Goal: Task Accomplishment & Management: Manage account settings

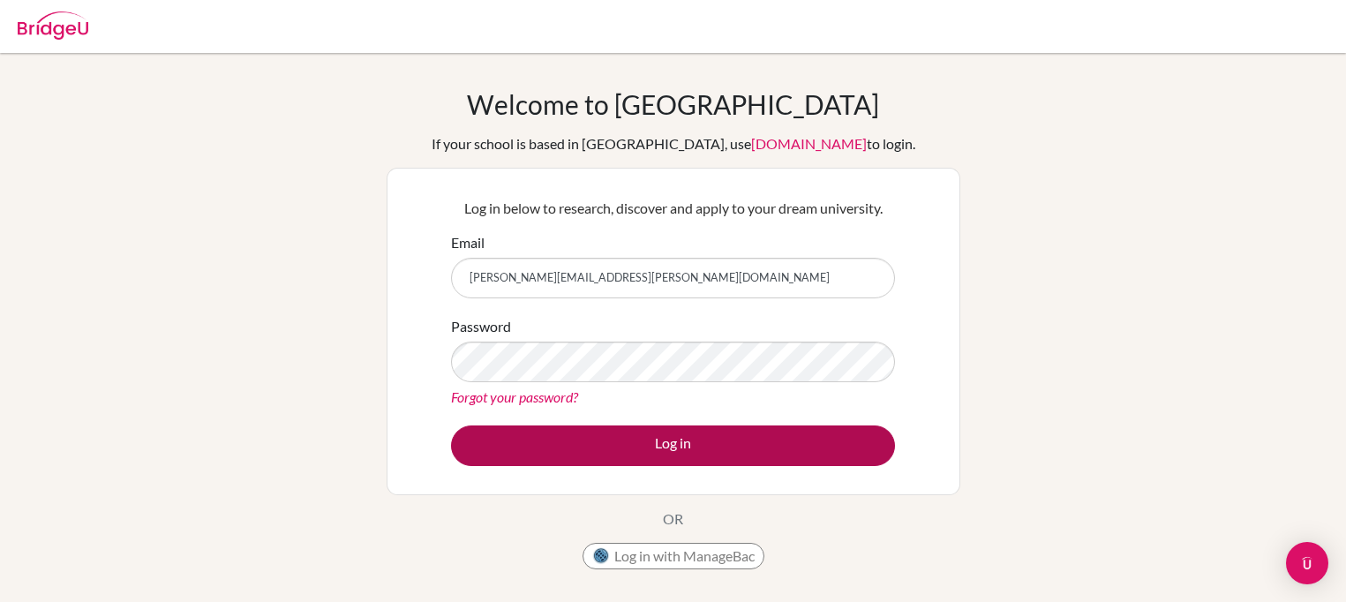
click at [584, 443] on button "Log in" at bounding box center [673, 445] width 444 height 41
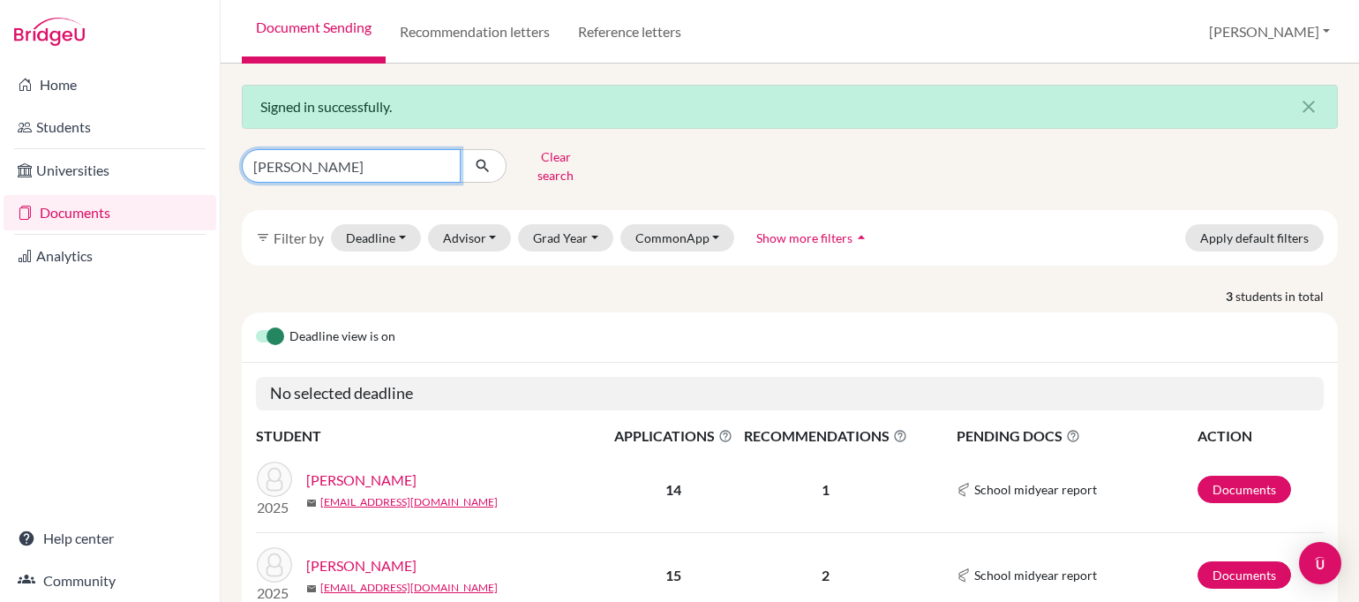
click at [439, 164] on input "teich" at bounding box center [351, 166] width 219 height 34
click at [443, 159] on input "teich" at bounding box center [351, 166] width 219 height 34
type input "karim"
click at [490, 164] on icon "submit" at bounding box center [483, 166] width 18 height 18
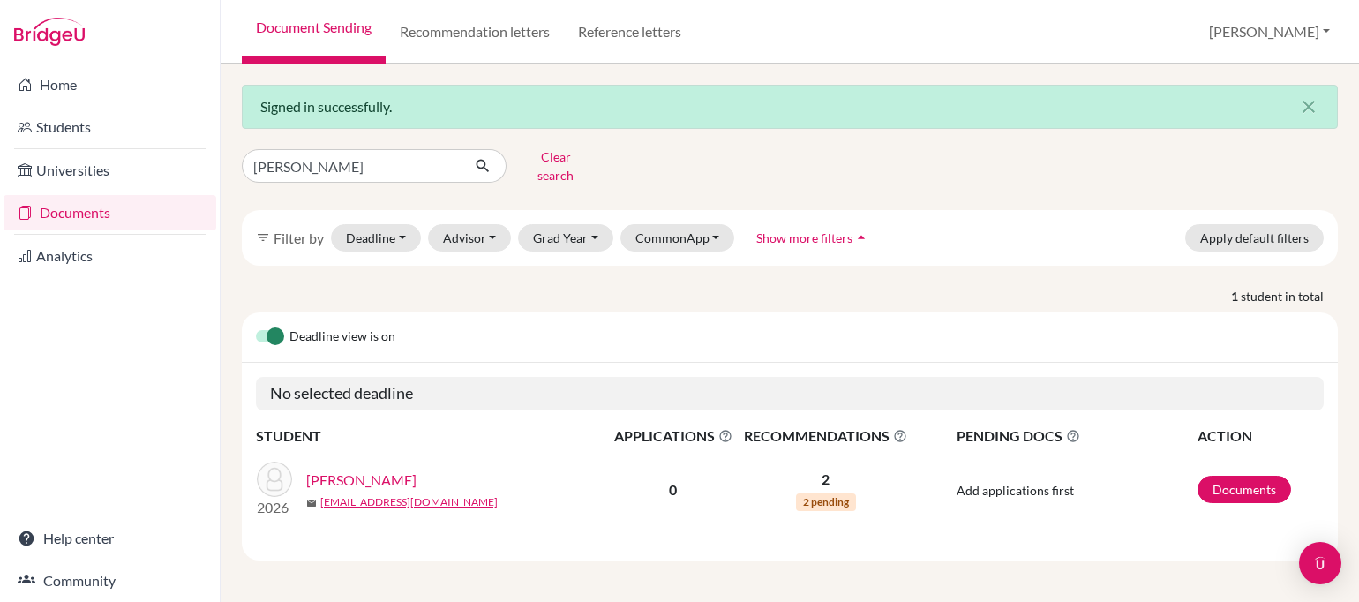
click at [341, 469] on link "[PERSON_NAME]" at bounding box center [361, 479] width 110 height 21
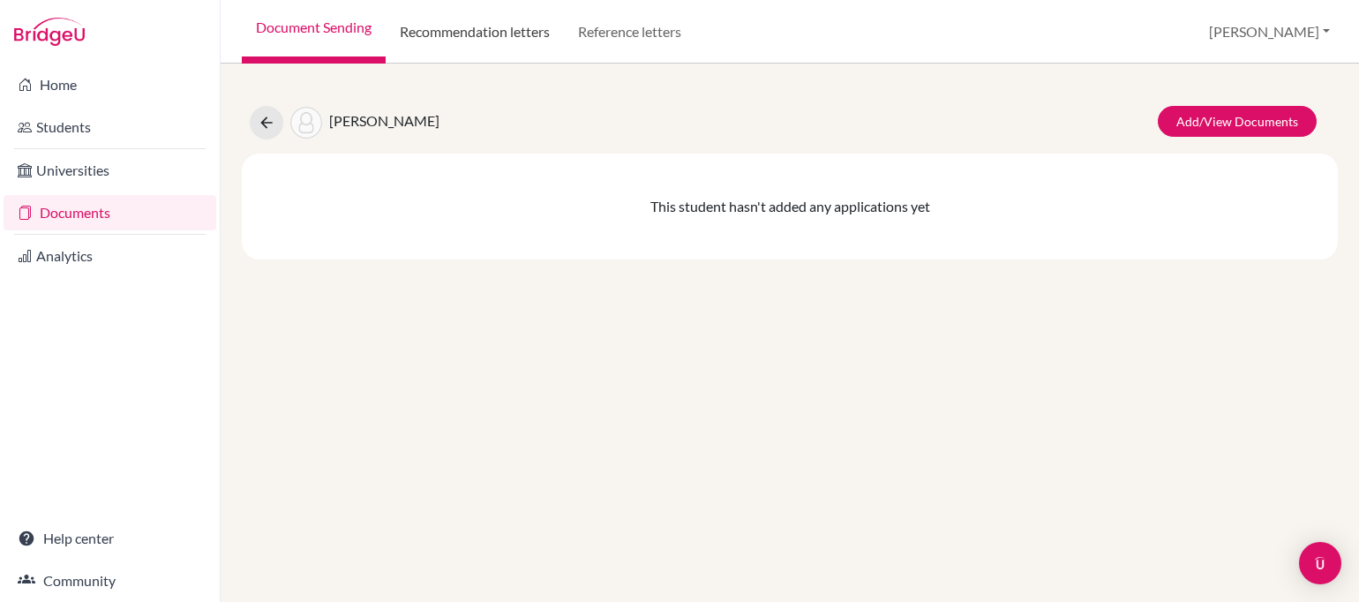
click at [486, 37] on link "Recommendation letters" at bounding box center [475, 32] width 178 height 64
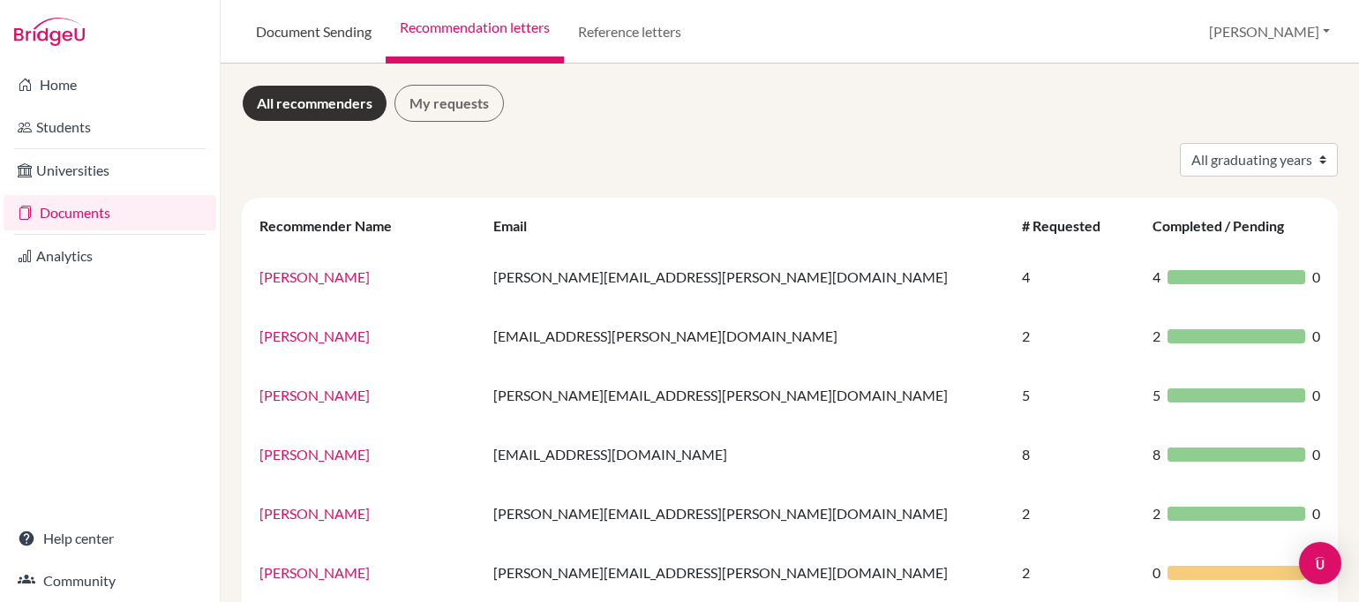
click at [316, 39] on link "Document Sending" at bounding box center [314, 32] width 144 height 64
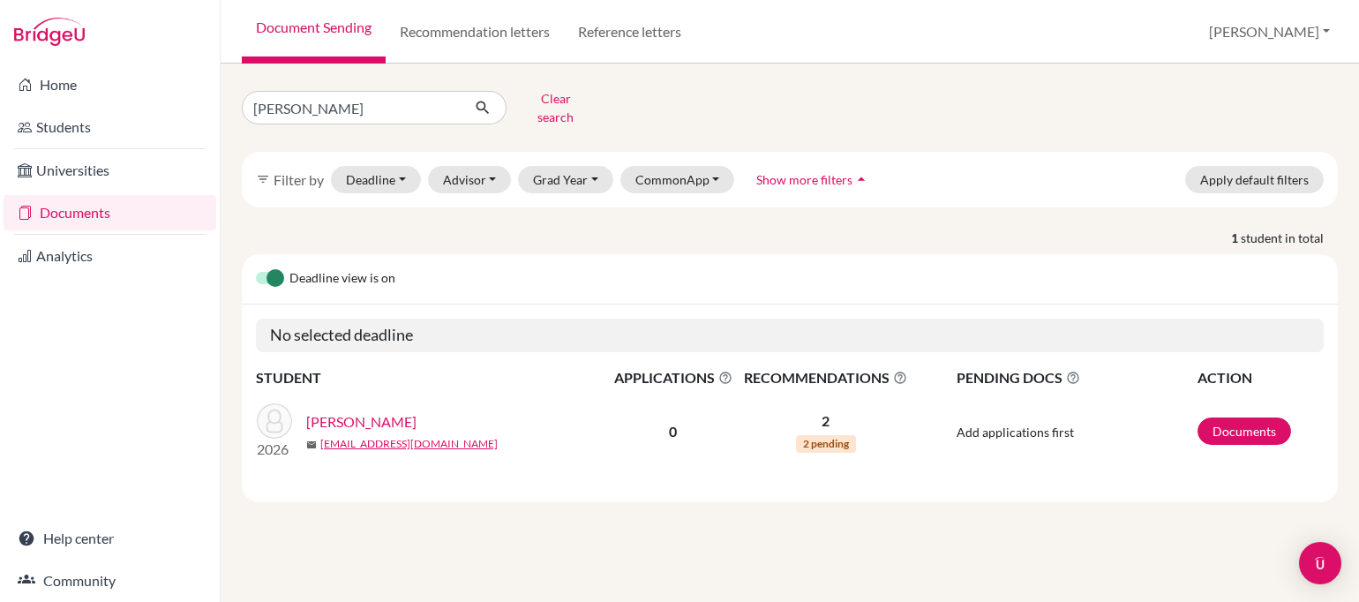
click at [346, 411] on link "[PERSON_NAME]" at bounding box center [361, 421] width 110 height 21
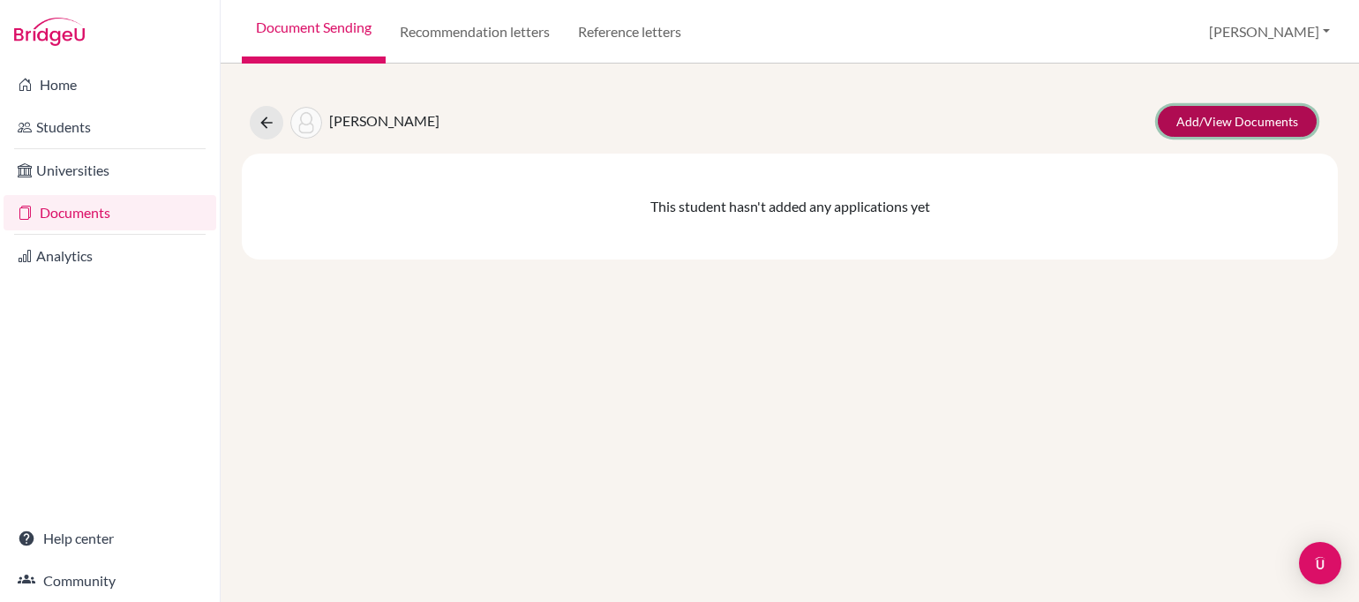
click at [1202, 125] on link "Add/View Documents" at bounding box center [1237, 121] width 159 height 31
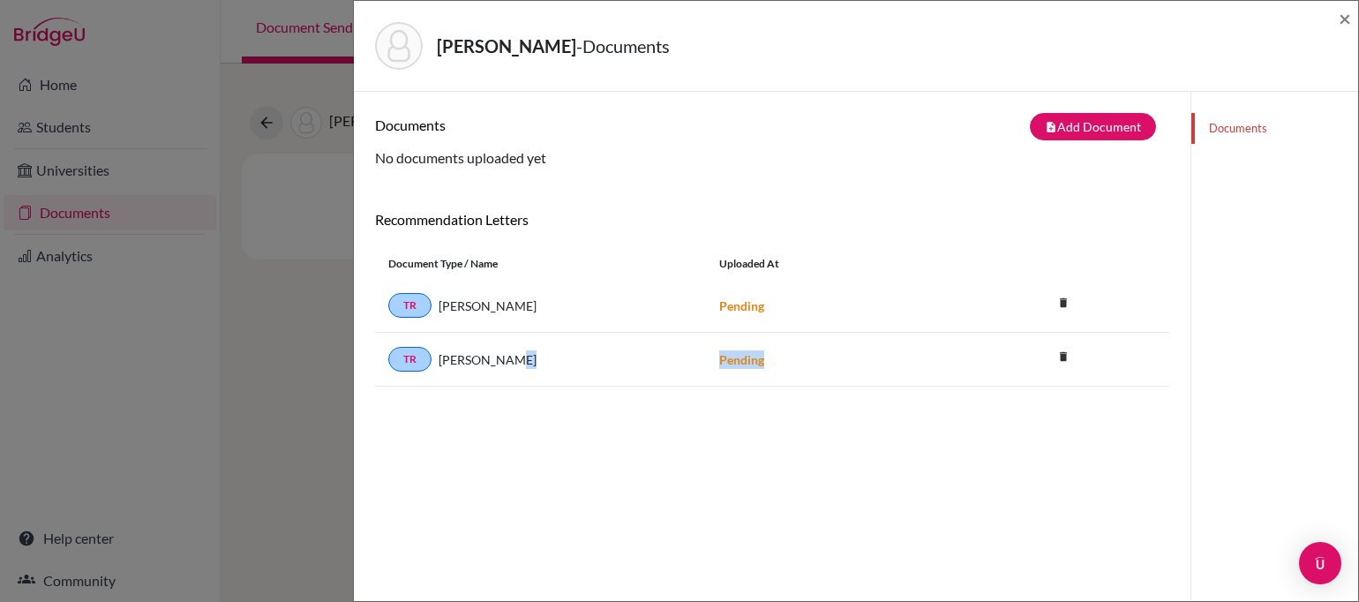
drag, startPoint x: 815, startPoint y: 356, endPoint x: 672, endPoint y: 365, distance: 143.3
click at [672, 365] on div "TR Evan Liddle Pending delete Delete this document? Cancel Delete" at bounding box center [772, 360] width 794 height 54
click at [1343, 22] on span "×" at bounding box center [1345, 18] width 12 height 26
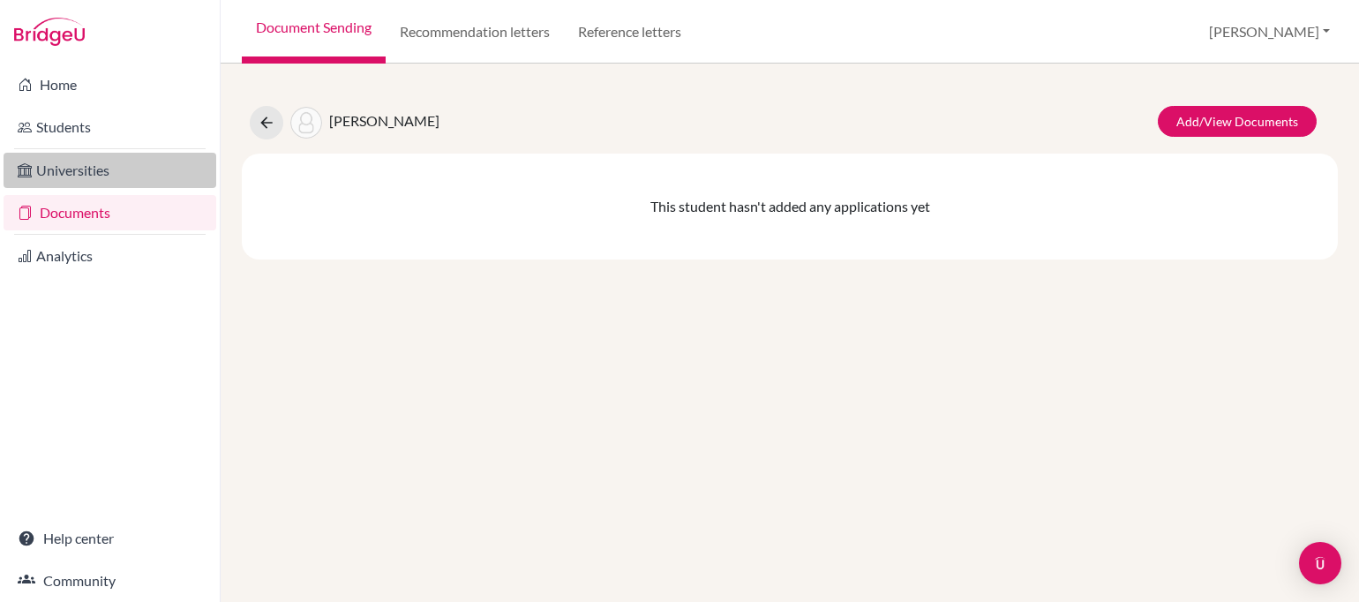
click at [75, 178] on link "Universities" at bounding box center [110, 170] width 213 height 35
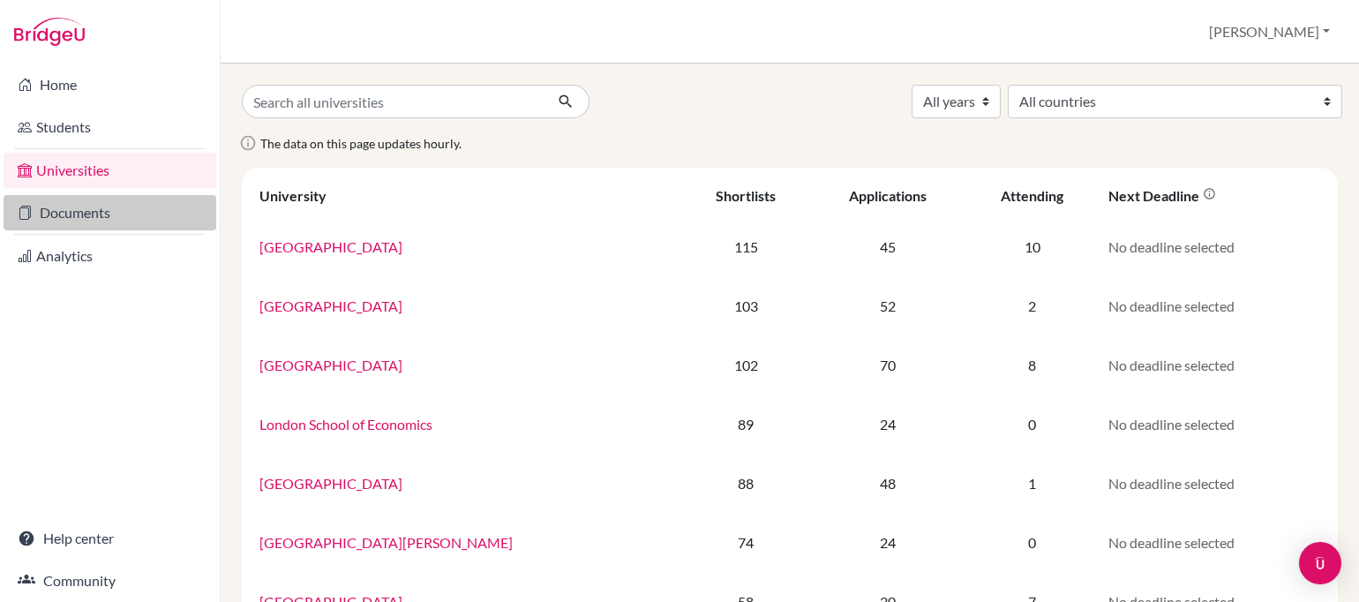
click at [81, 214] on link "Documents" at bounding box center [110, 212] width 213 height 35
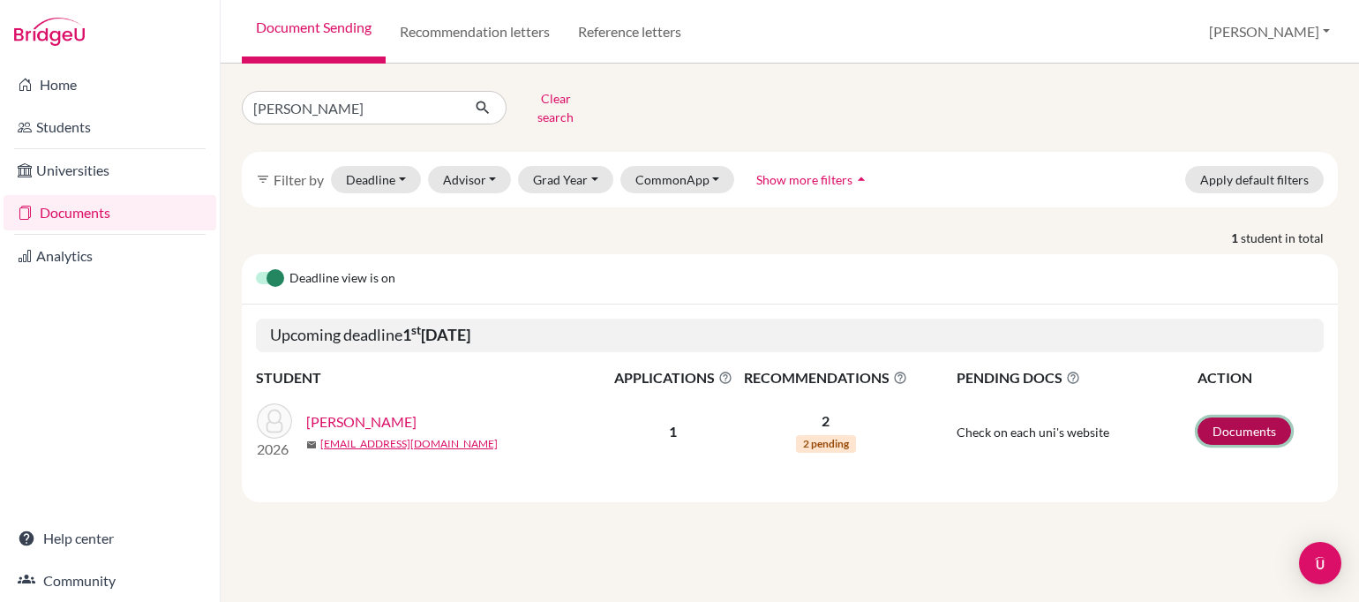
click at [1235, 419] on link "Documents" at bounding box center [1244, 430] width 94 height 27
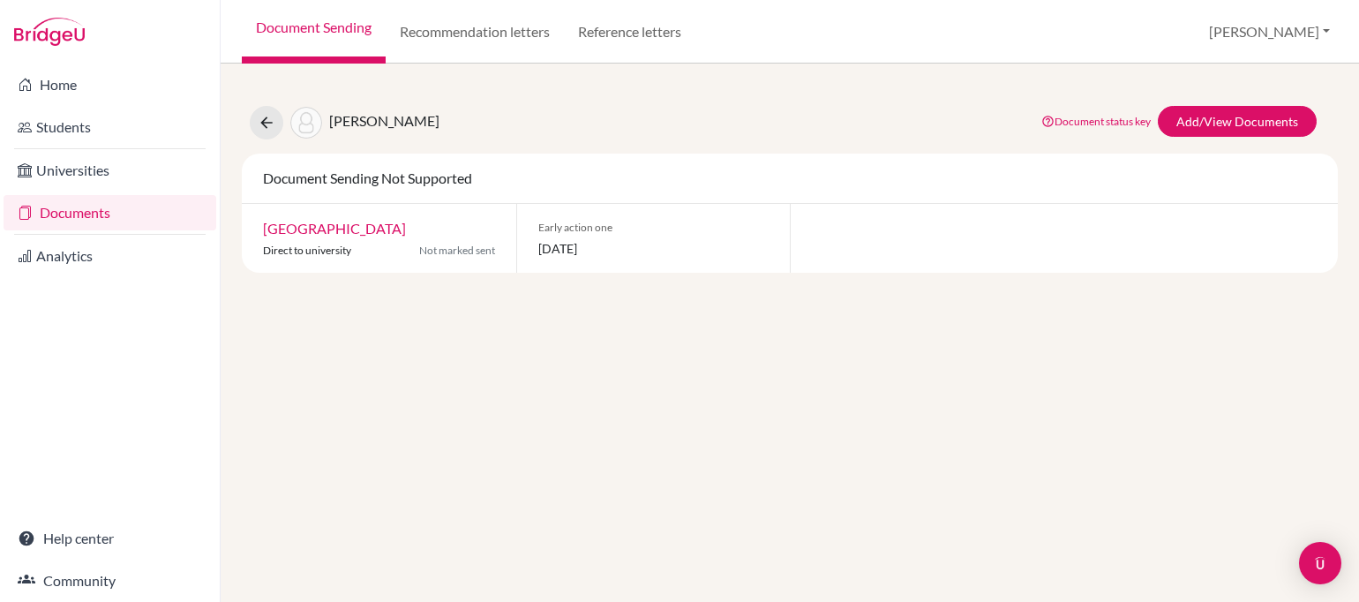
click at [363, 230] on link "[GEOGRAPHIC_DATA]" at bounding box center [334, 228] width 143 height 17
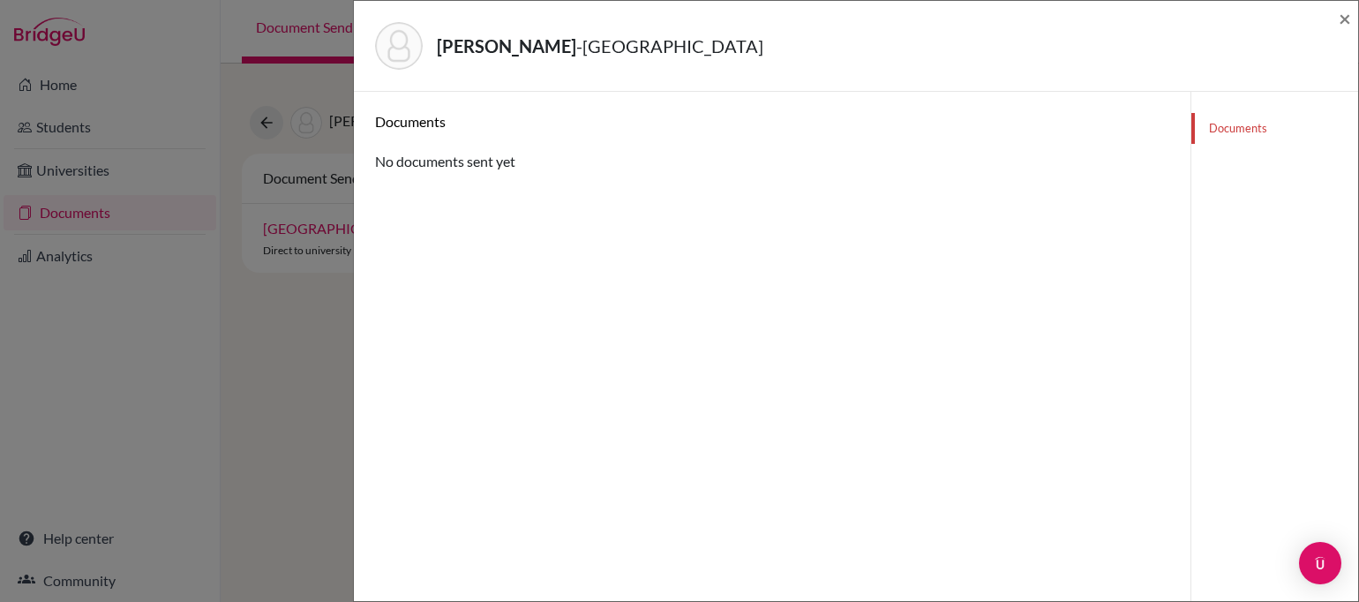
drag, startPoint x: 580, startPoint y: 166, endPoint x: 611, endPoint y: 174, distance: 31.9
click at [611, 174] on div "Documents No documents sent yet" at bounding box center [772, 392] width 794 height 559
click at [800, 186] on div "Documents No documents sent yet" at bounding box center [772, 392] width 794 height 559
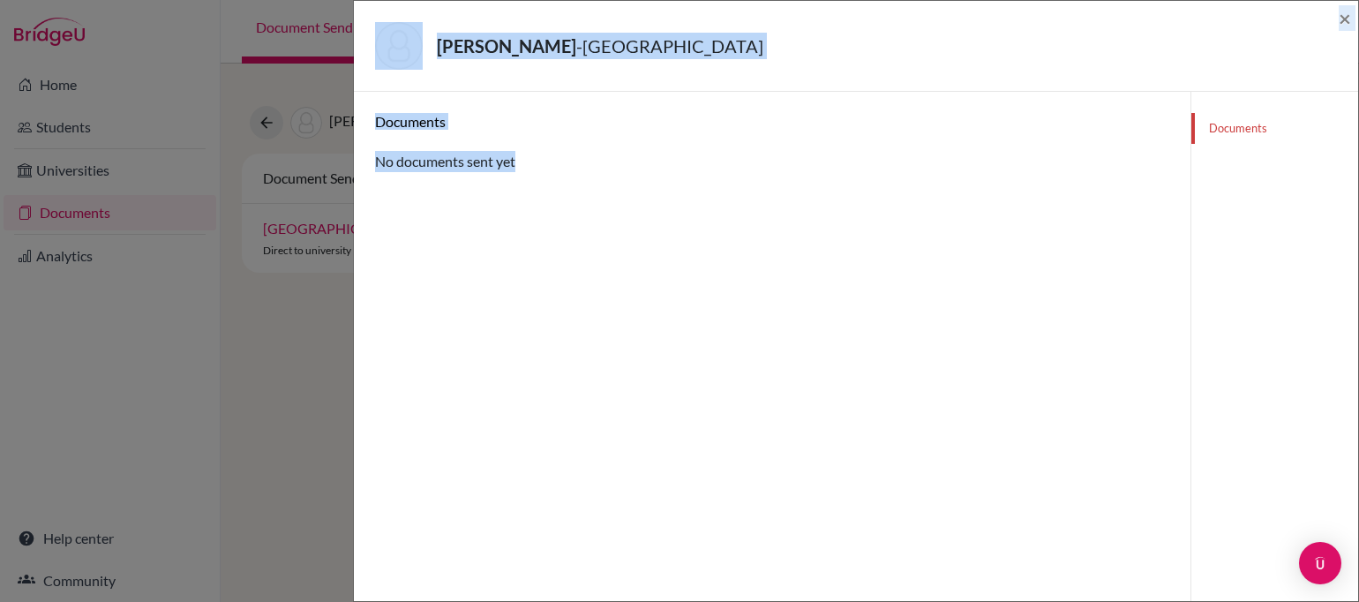
drag, startPoint x: 567, startPoint y: 177, endPoint x: 312, endPoint y: 120, distance: 261.4
click at [312, 120] on div "[PERSON_NAME] - [GEOGRAPHIC_DATA] × Documents No documents sent yet Documents" at bounding box center [679, 301] width 1359 height 602
click at [1339, 19] on span "×" at bounding box center [1345, 18] width 12 height 26
